Goal: Check status: Check status

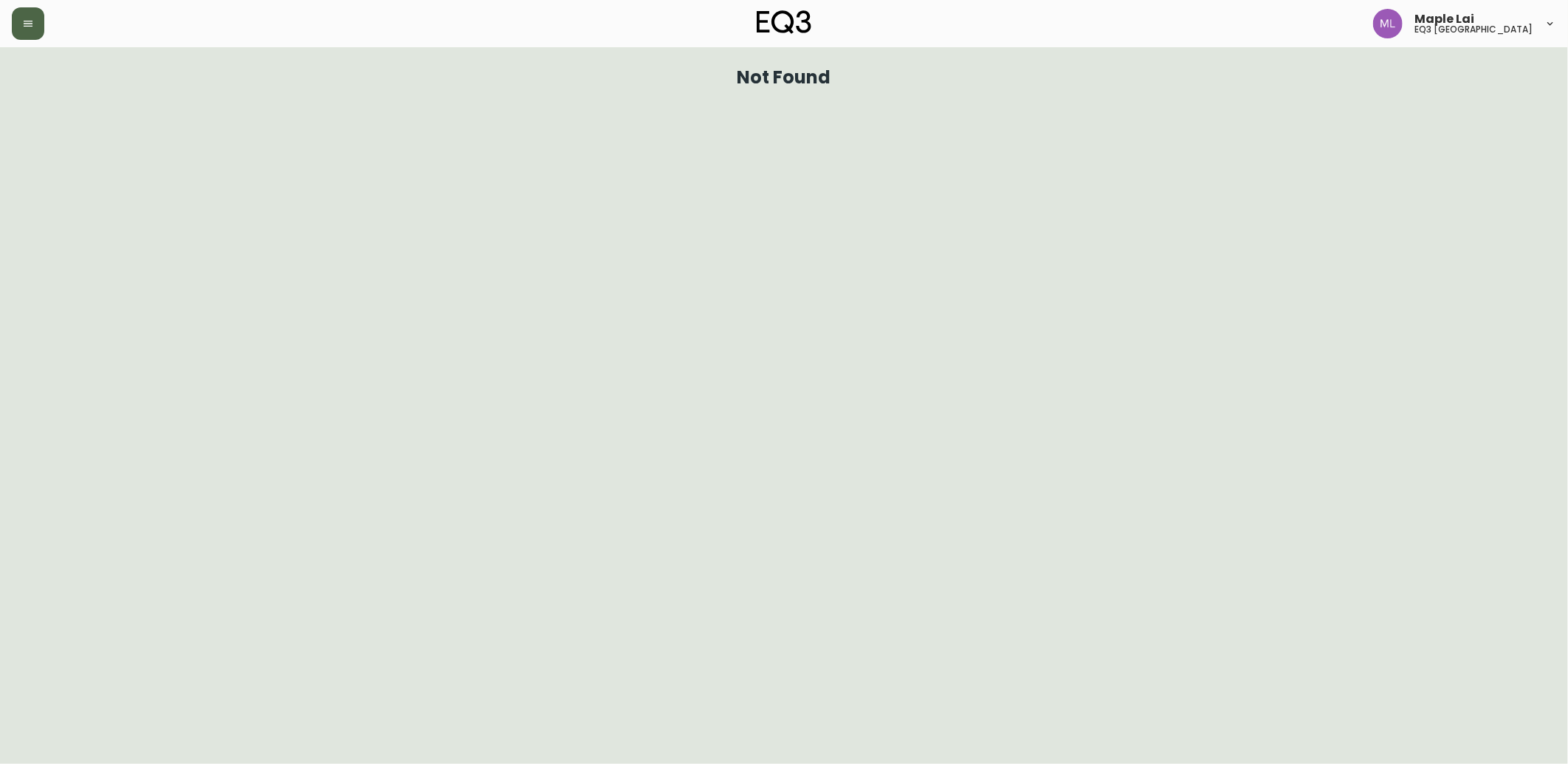
click at [18, 19] on button "button" at bounding box center [28, 23] width 32 height 32
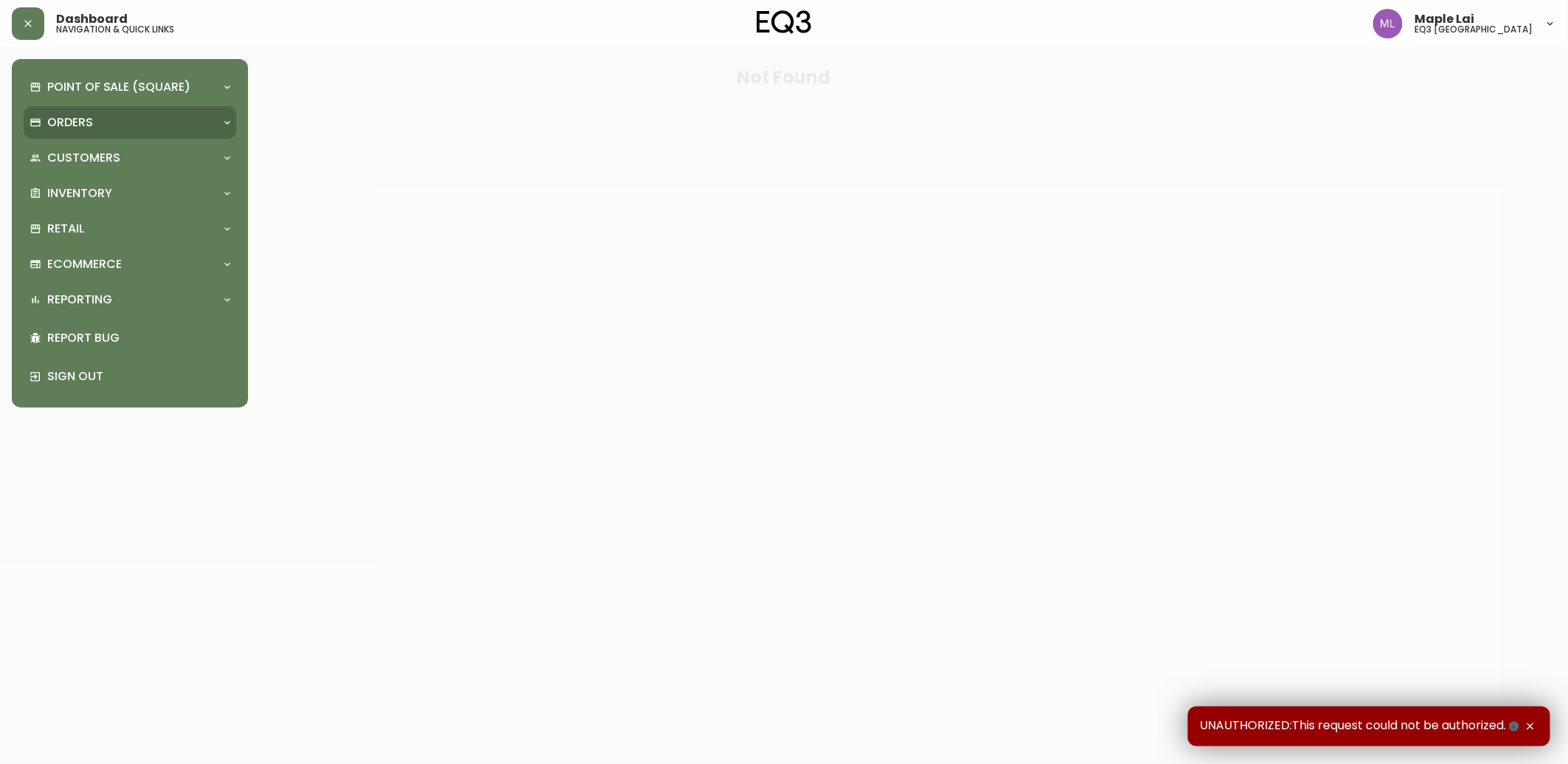
click at [136, 129] on div "Orders" at bounding box center [122, 123] width 186 height 16
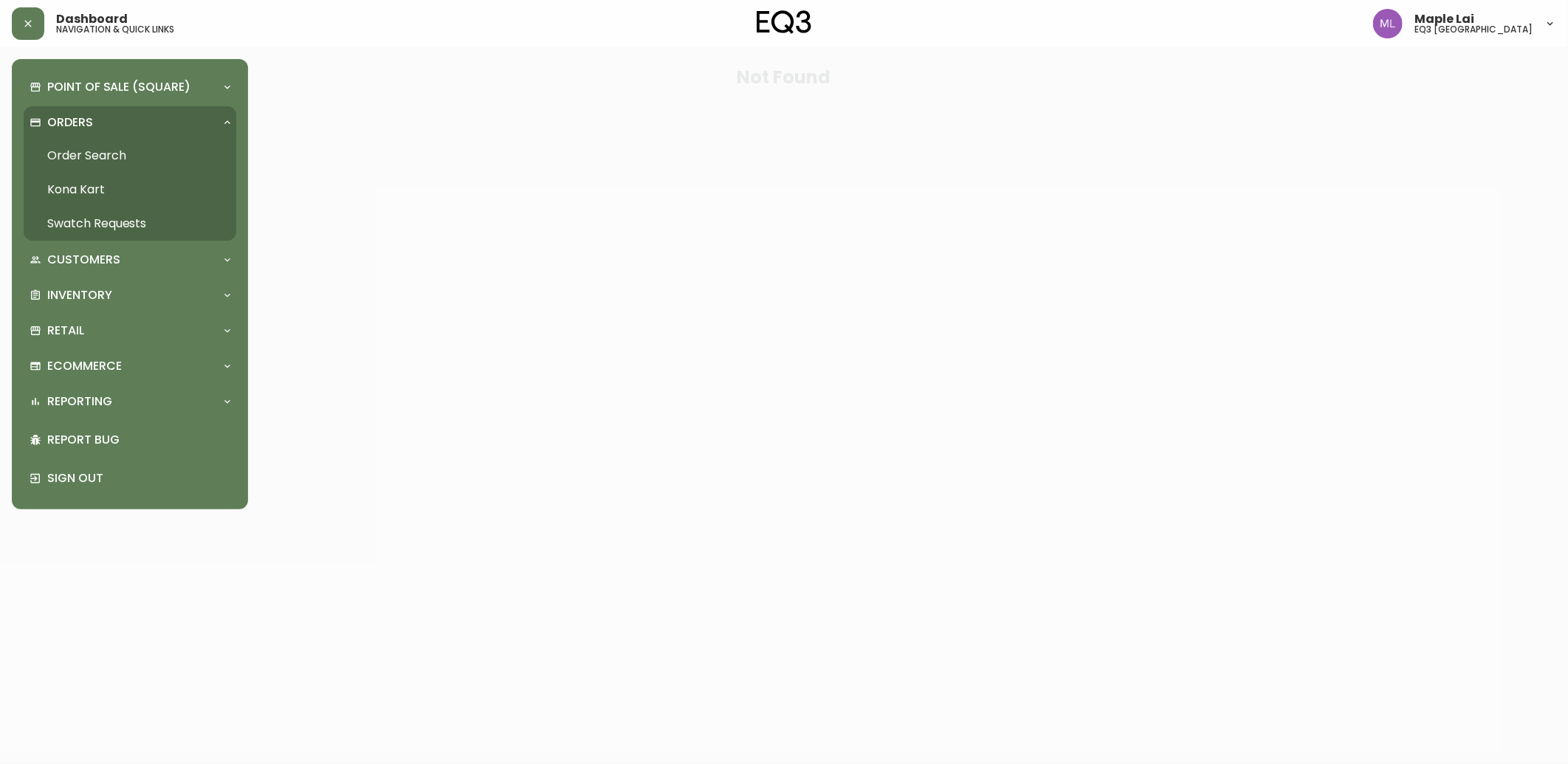
click at [85, 149] on link "Order Search" at bounding box center [129, 156] width 213 height 34
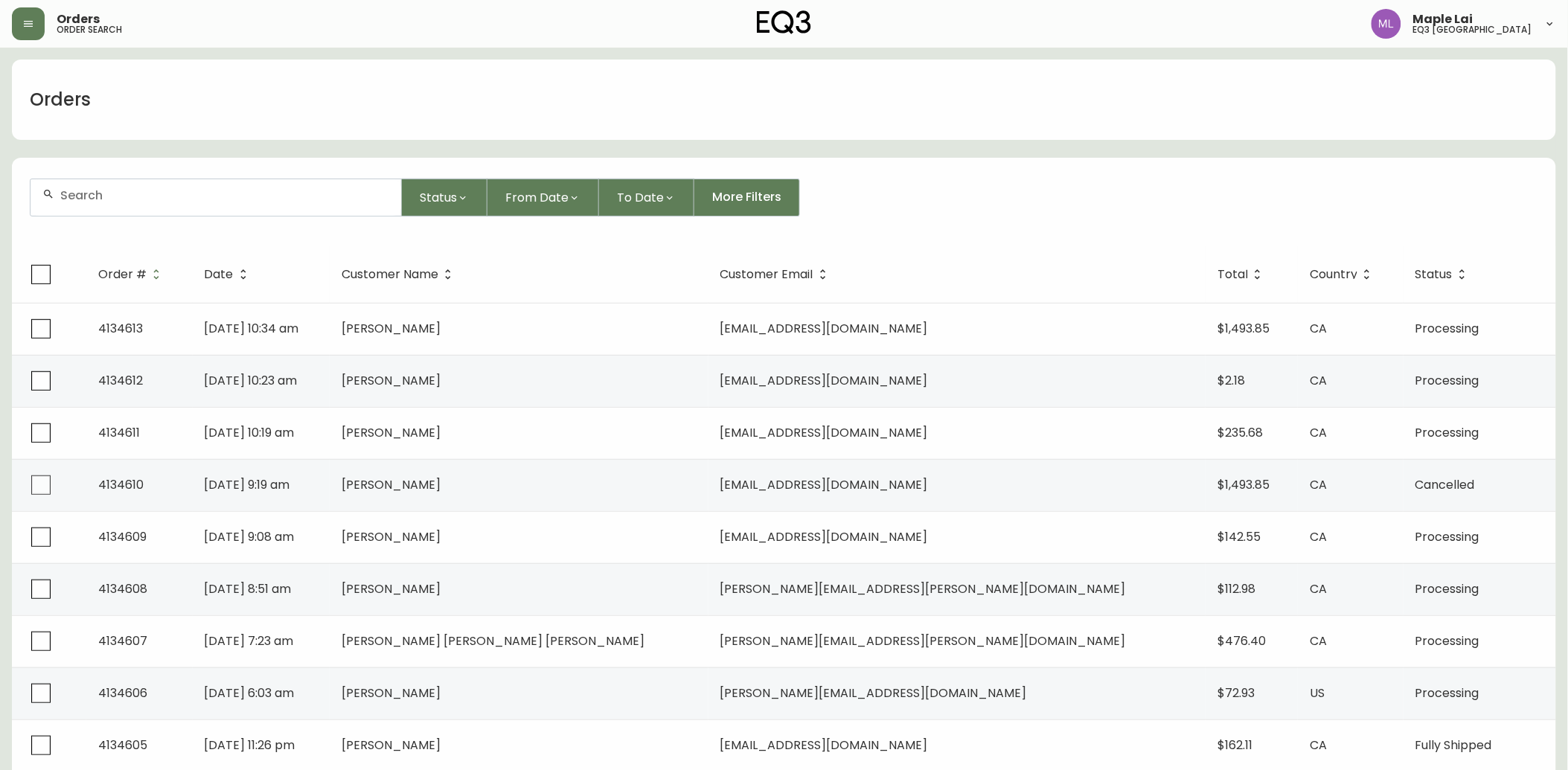
click at [116, 204] on div at bounding box center [216, 197] width 371 height 36
type input "[PERSON_NAME]"
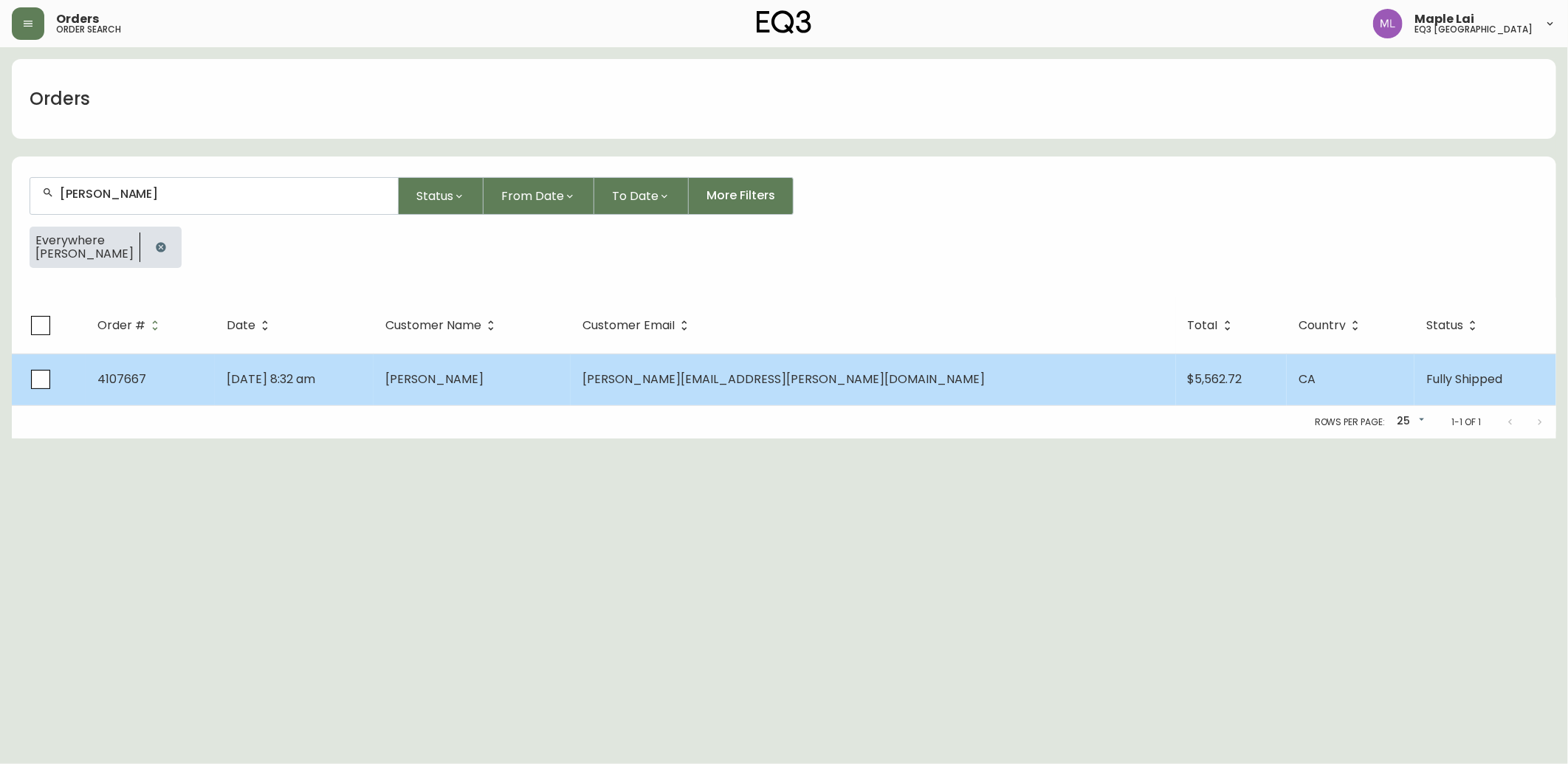
click at [750, 386] on td "[PERSON_NAME][EMAIL_ADDRESS][PERSON_NAME][DOMAIN_NAME]" at bounding box center [873, 379] width 605 height 52
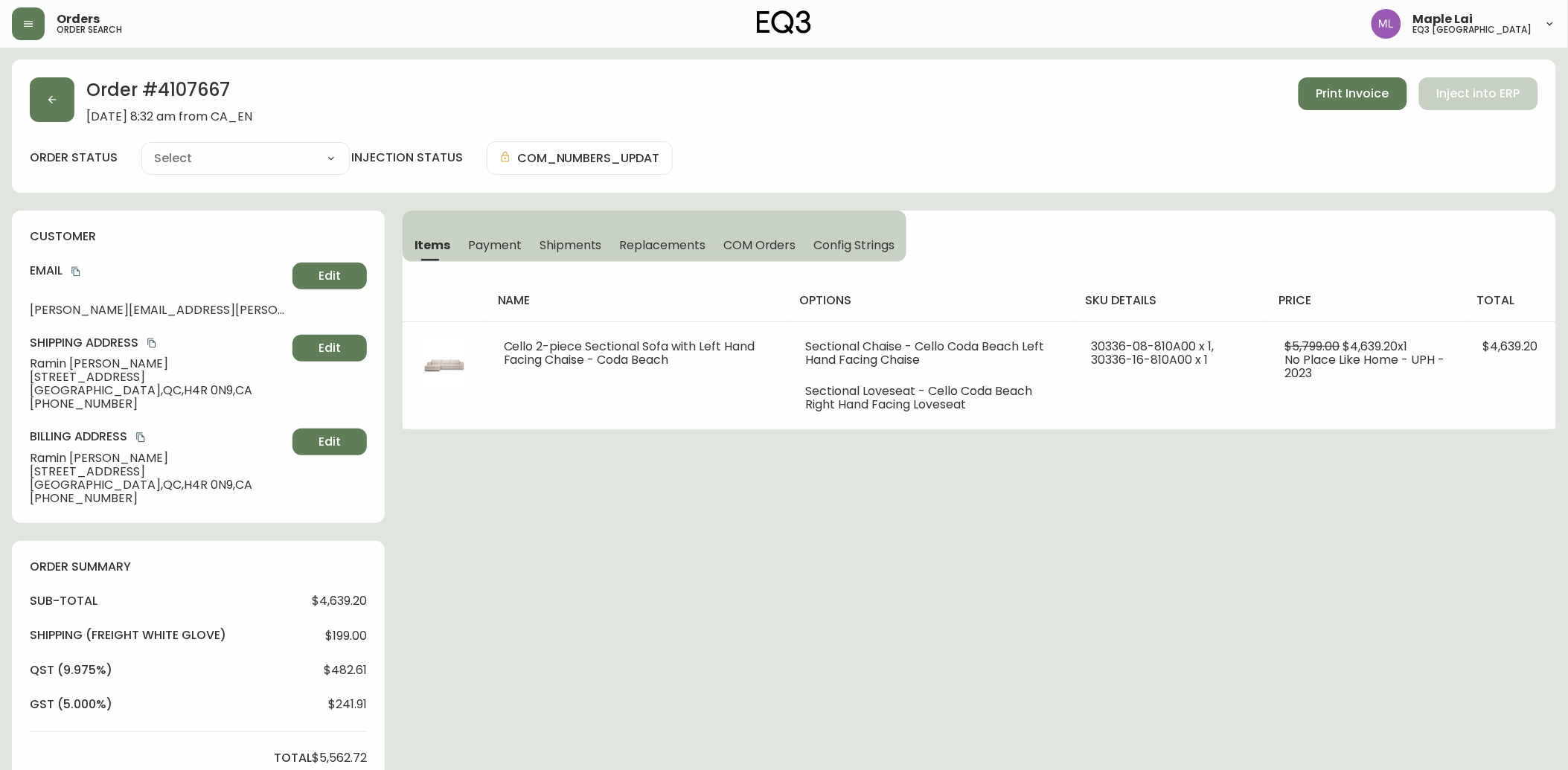
type input "Fully Shipped"
select select "FULLY_SHIPPED"
click at [1143, 506] on div "Order # 4107667 [DATE] 8:32 am from [GEOGRAPHIC_DATA] Print Invoice Inject into…" at bounding box center [783, 648] width 1544 height 1177
